Goal: Check status: Check status

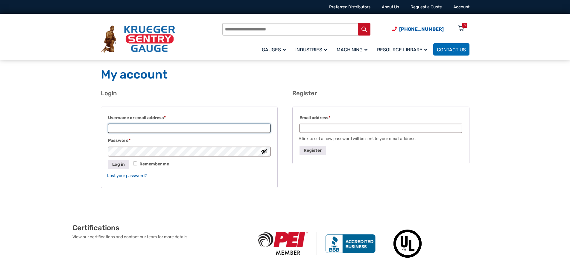
type input "**********"
click at [121, 165] on button "Log in" at bounding box center [118, 164] width 21 height 9
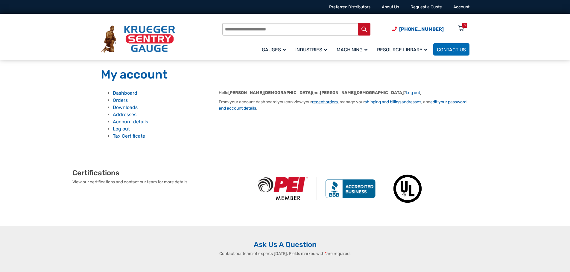
click at [319, 101] on link "recent orders" at bounding box center [325, 102] width 26 height 5
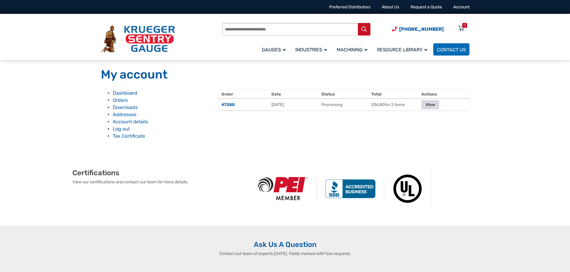
click at [433, 102] on link "View" at bounding box center [430, 104] width 18 height 9
